Goal: Transaction & Acquisition: Purchase product/service

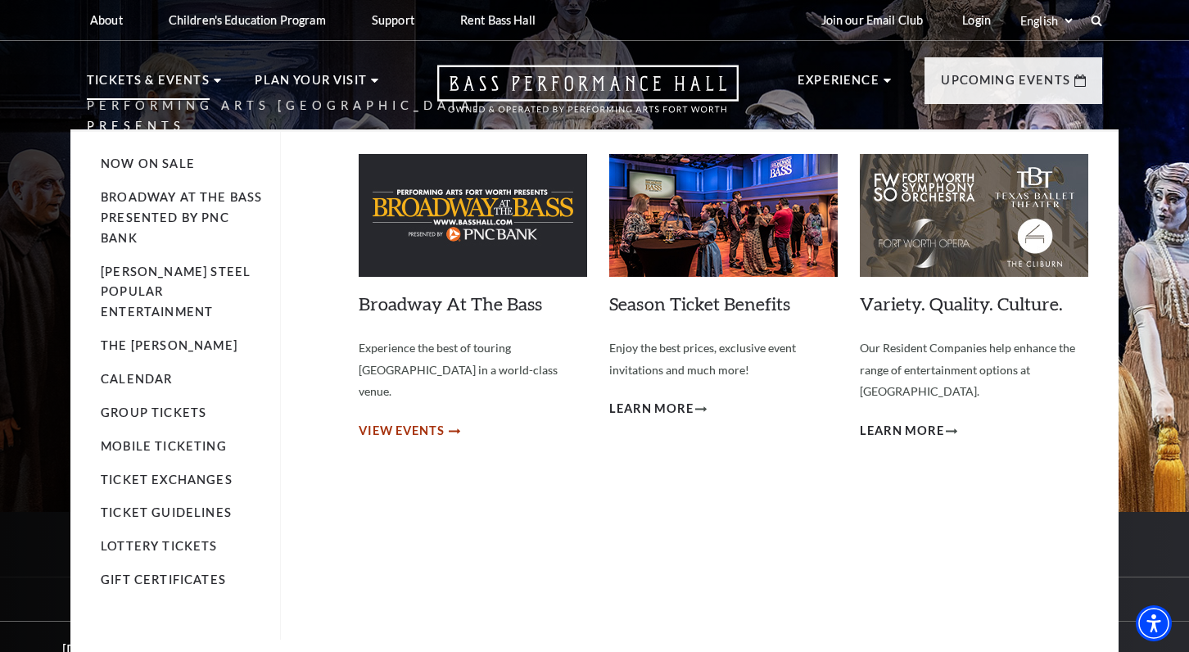
click at [425, 421] on span "View Events" at bounding box center [402, 431] width 86 height 20
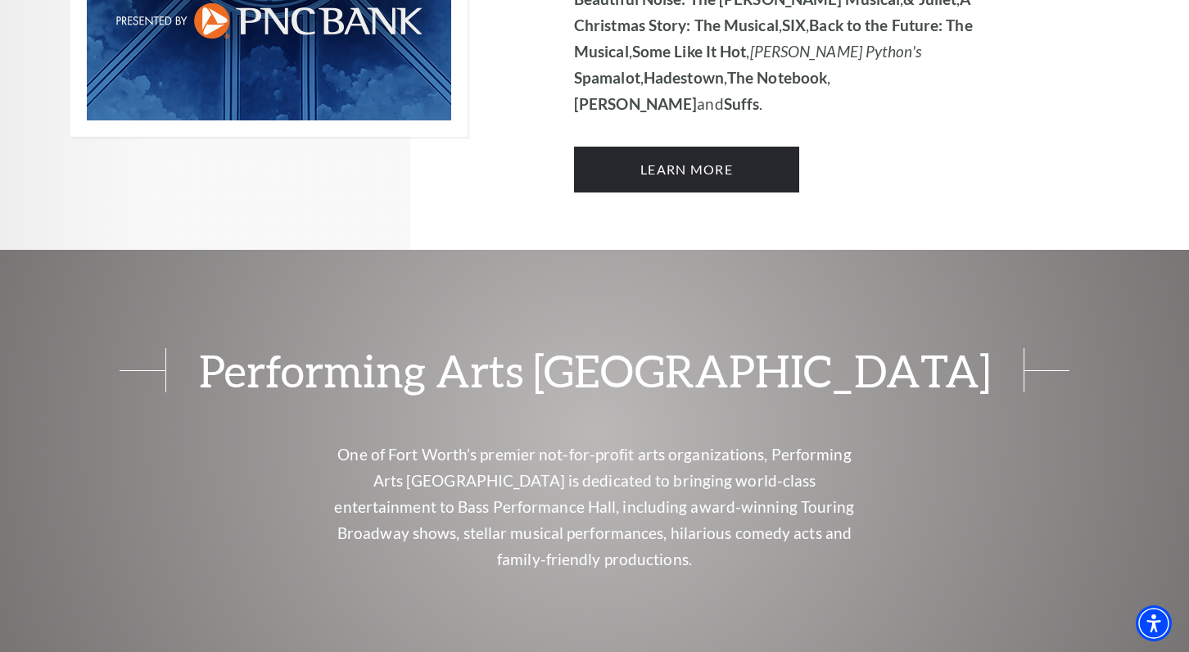
scroll to position [1344, 0]
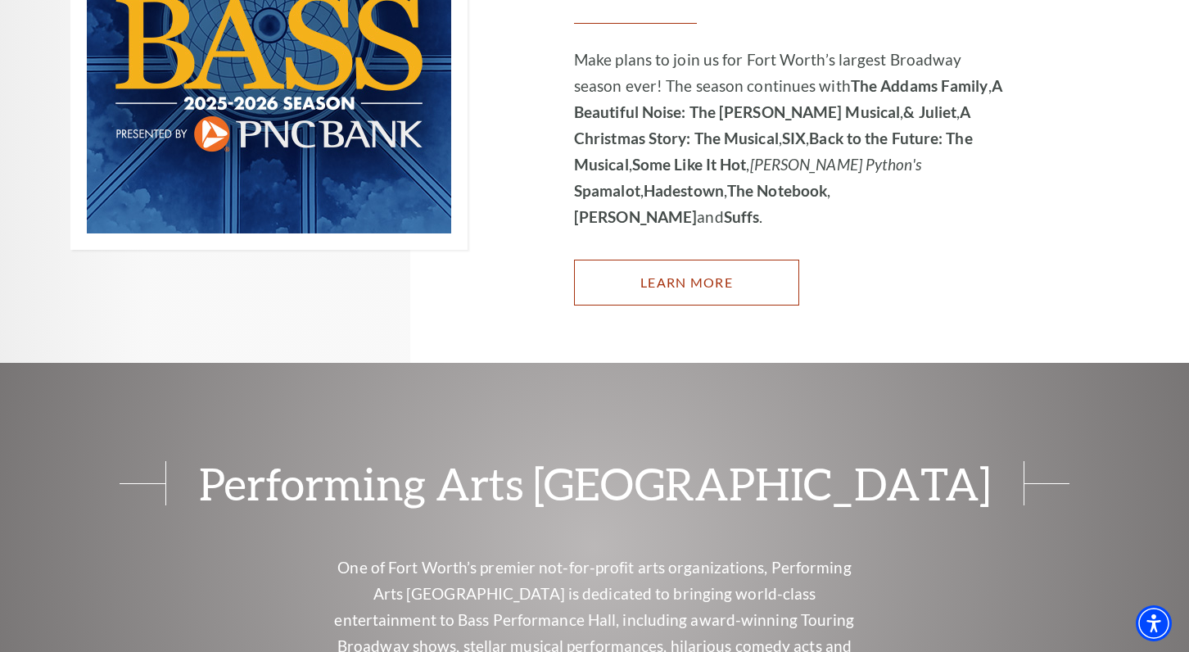
click at [691, 260] on link "Learn More" at bounding box center [686, 283] width 225 height 46
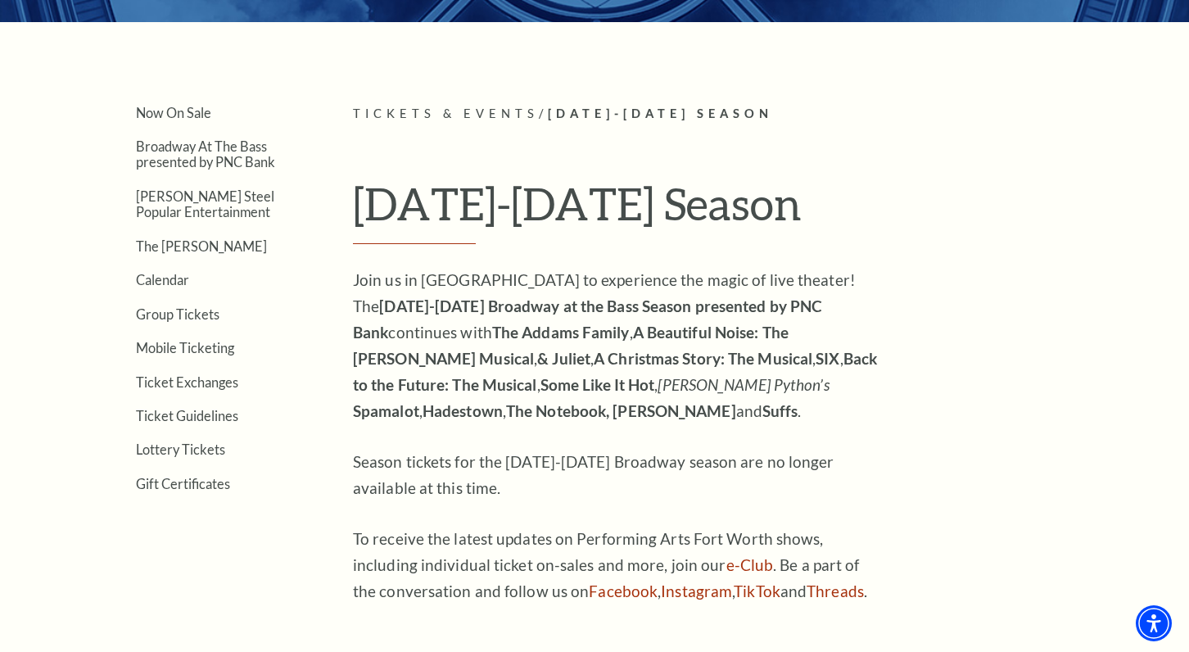
scroll to position [337, 0]
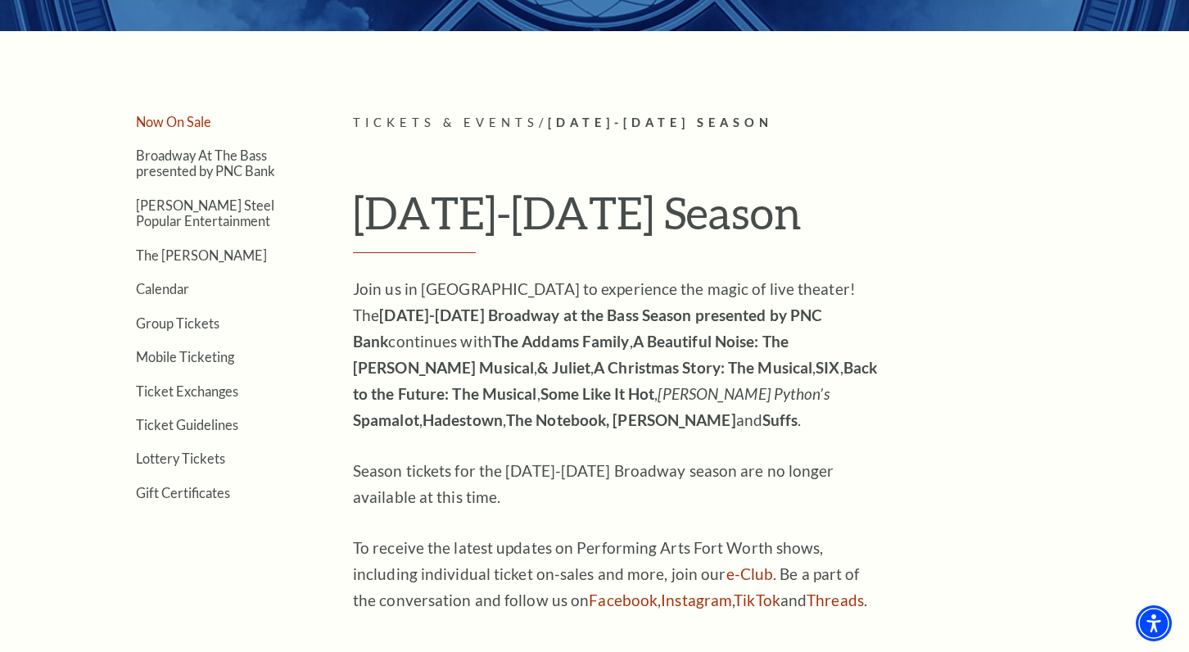
click at [184, 120] on link "Now On Sale" at bounding box center [173, 122] width 75 height 16
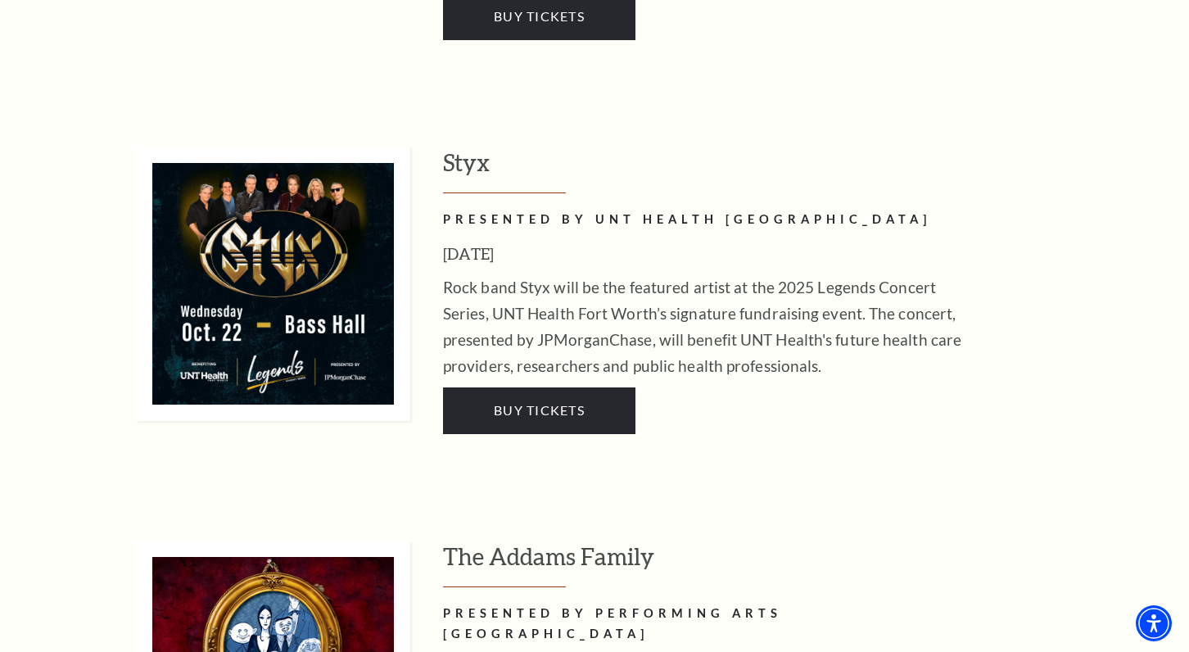
scroll to position [2060, 0]
